Goal: Transaction & Acquisition: Subscribe to service/newsletter

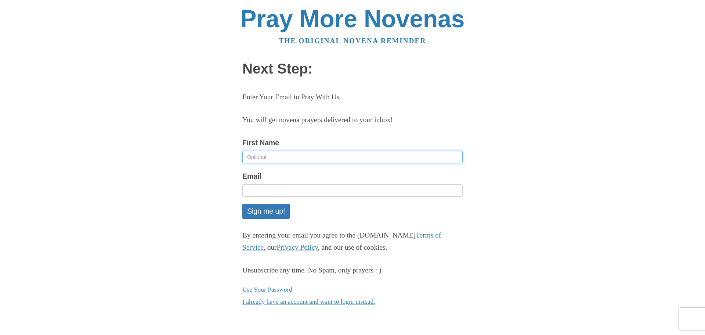
click at [270, 157] on input "First Name" at bounding box center [352, 157] width 220 height 12
type input "a"
type input "Aralynn"
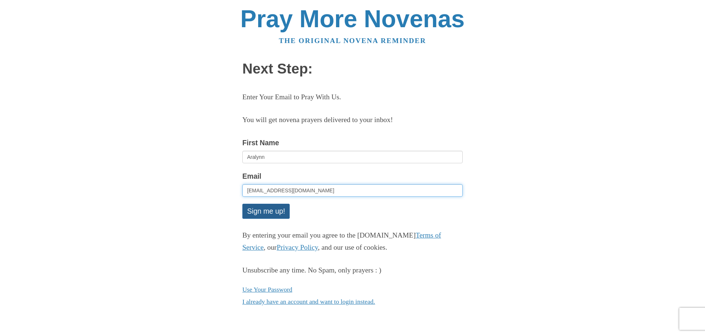
type input "Arlievaughn@outlook.com"
click at [268, 214] on button "Sign me up!" at bounding box center [265, 210] width 47 height 15
